Goal: Task Accomplishment & Management: Use online tool/utility

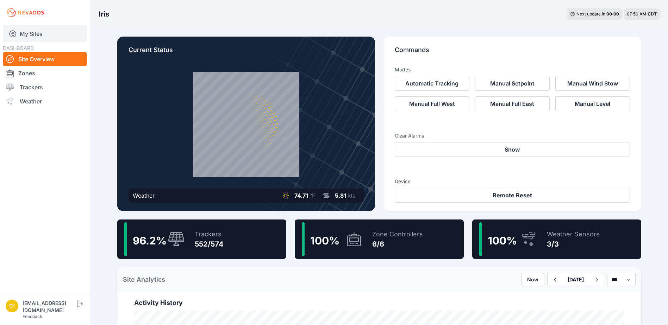
click at [59, 34] on link "My Sites" at bounding box center [45, 33] width 84 height 17
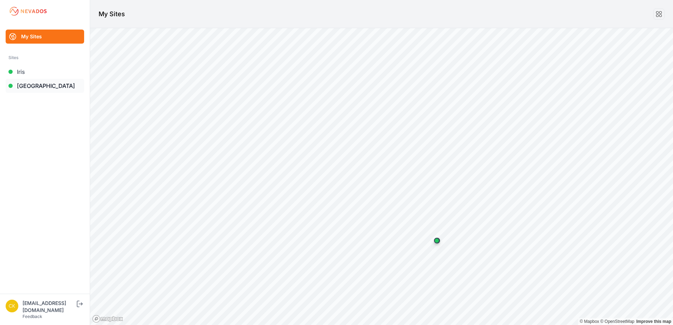
click at [50, 84] on link "[GEOGRAPHIC_DATA]" at bounding box center [45, 86] width 79 height 14
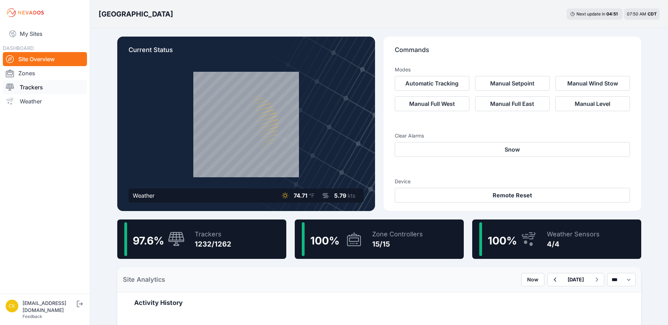
click at [44, 84] on link "Trackers" at bounding box center [45, 87] width 84 height 14
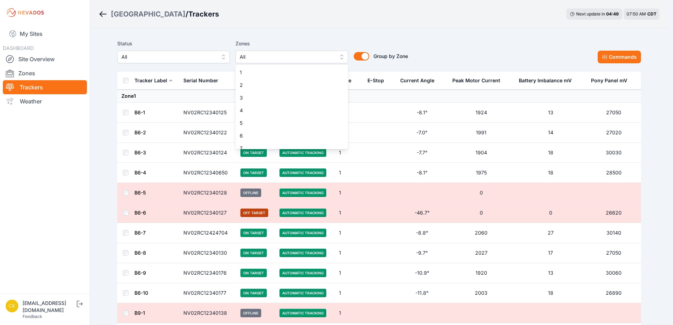
click at [277, 56] on span "All" at bounding box center [287, 57] width 94 height 8
click at [273, 73] on span "1" at bounding box center [288, 72] width 96 height 7
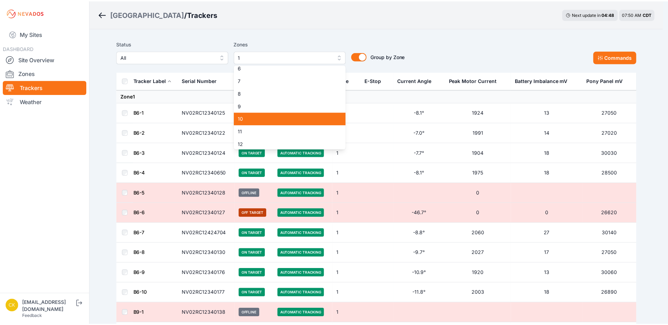
scroll to position [70, 0]
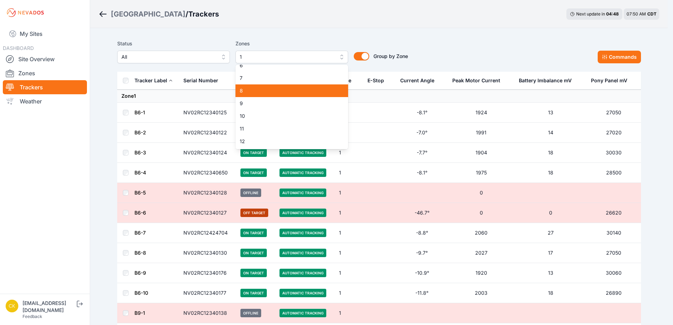
click at [261, 95] on div "8" at bounding box center [292, 90] width 113 height 13
click at [173, 42] on div "Status All Zones 1, 8 1 2 3 4 5 6 7 8 9 10 11 12 13 14 15 Group by Zone Group b…" at bounding box center [262, 51] width 291 height 24
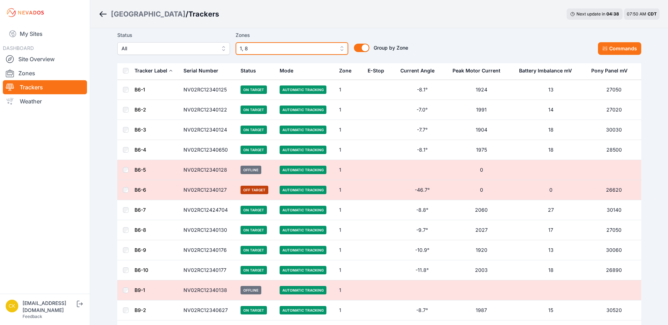
scroll to position [35, 0]
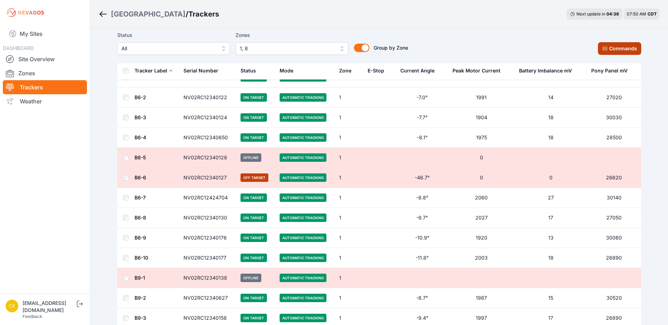
click at [610, 50] on button "Commands" at bounding box center [619, 48] width 43 height 13
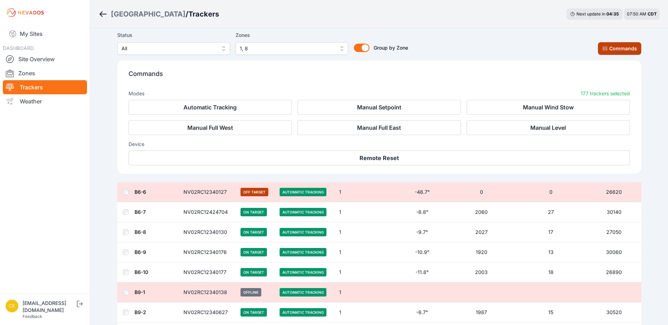
scroll to position [154, 0]
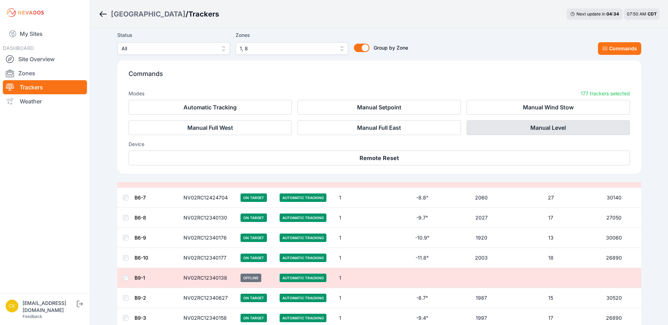
click at [549, 128] on button "Manual Level" at bounding box center [547, 127] width 163 height 15
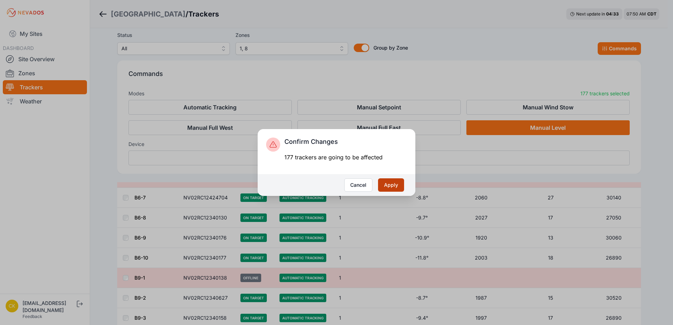
click at [393, 184] on button "Apply" at bounding box center [391, 184] width 26 height 13
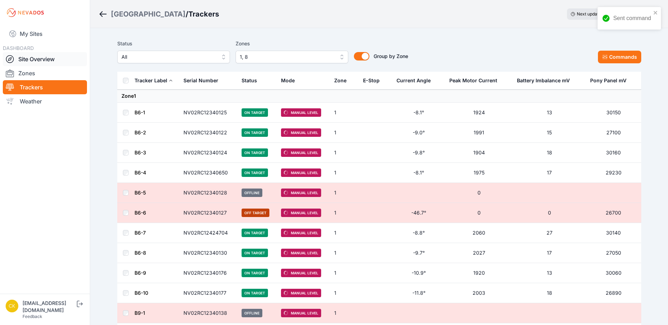
click at [51, 60] on link "Site Overview" at bounding box center [45, 59] width 84 height 14
